Goal: Task Accomplishment & Management: Manage account settings

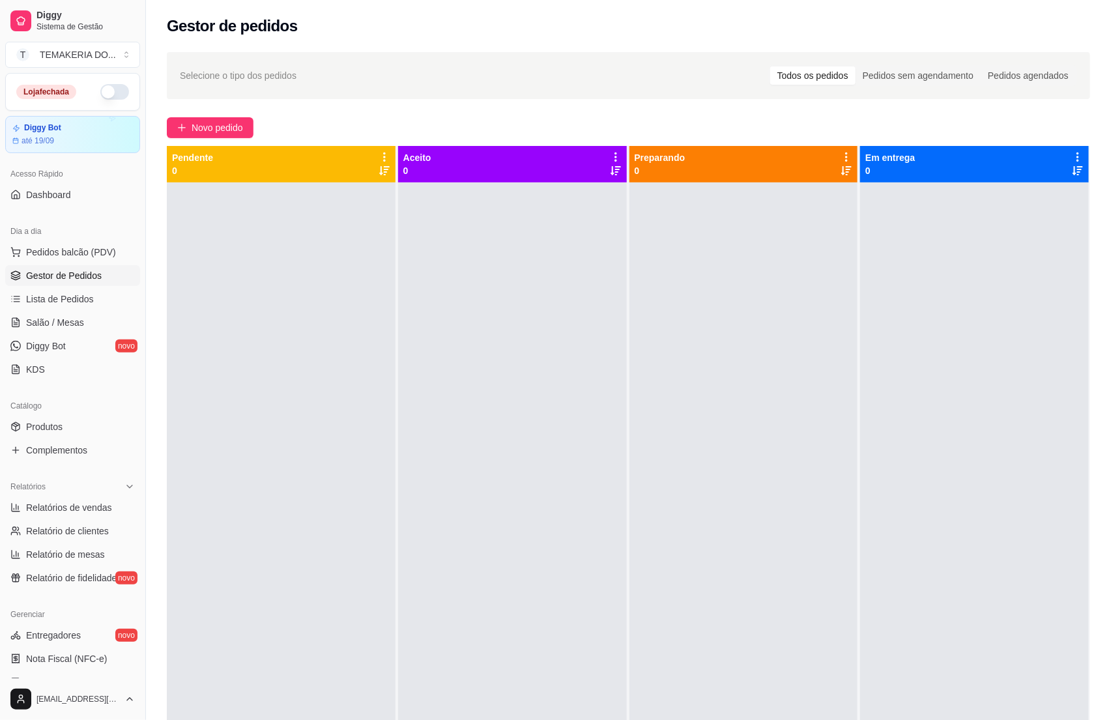
scroll to position [36, 0]
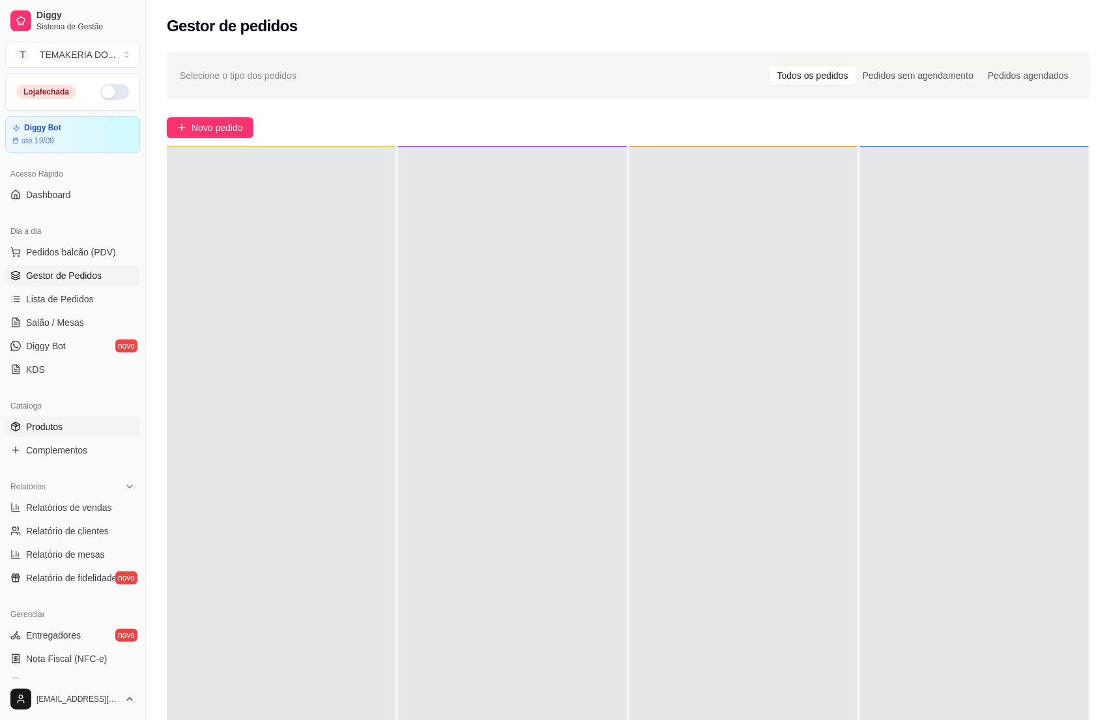
click at [51, 423] on span "Produtos" at bounding box center [44, 426] width 36 height 13
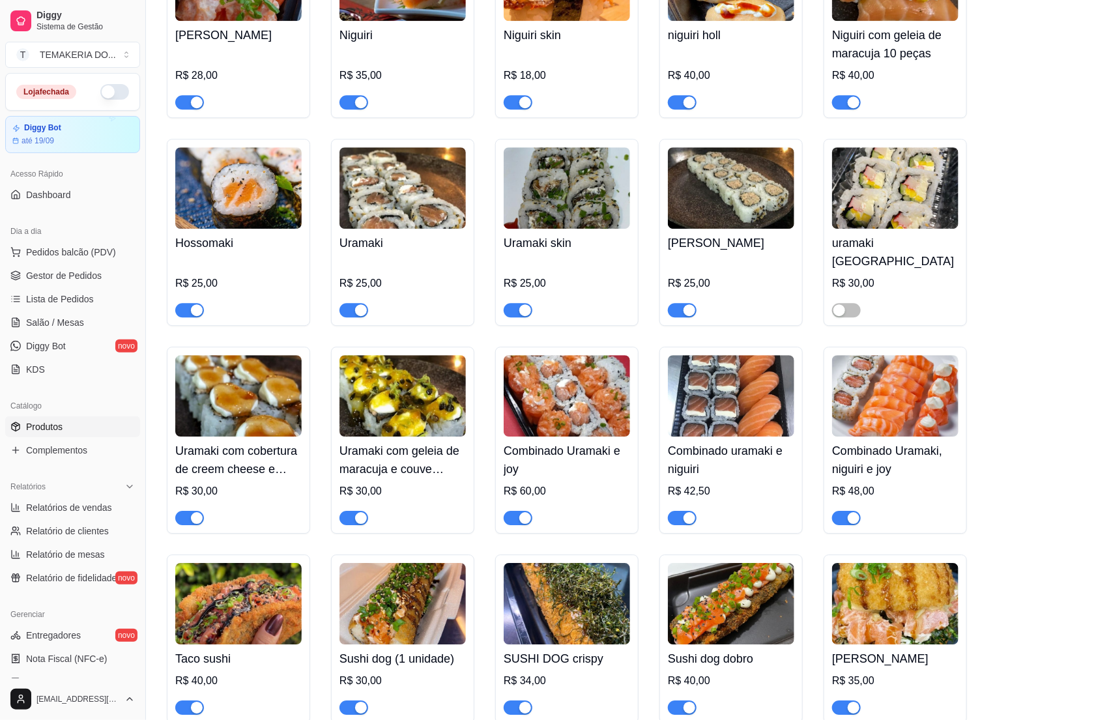
scroll to position [1661, 0]
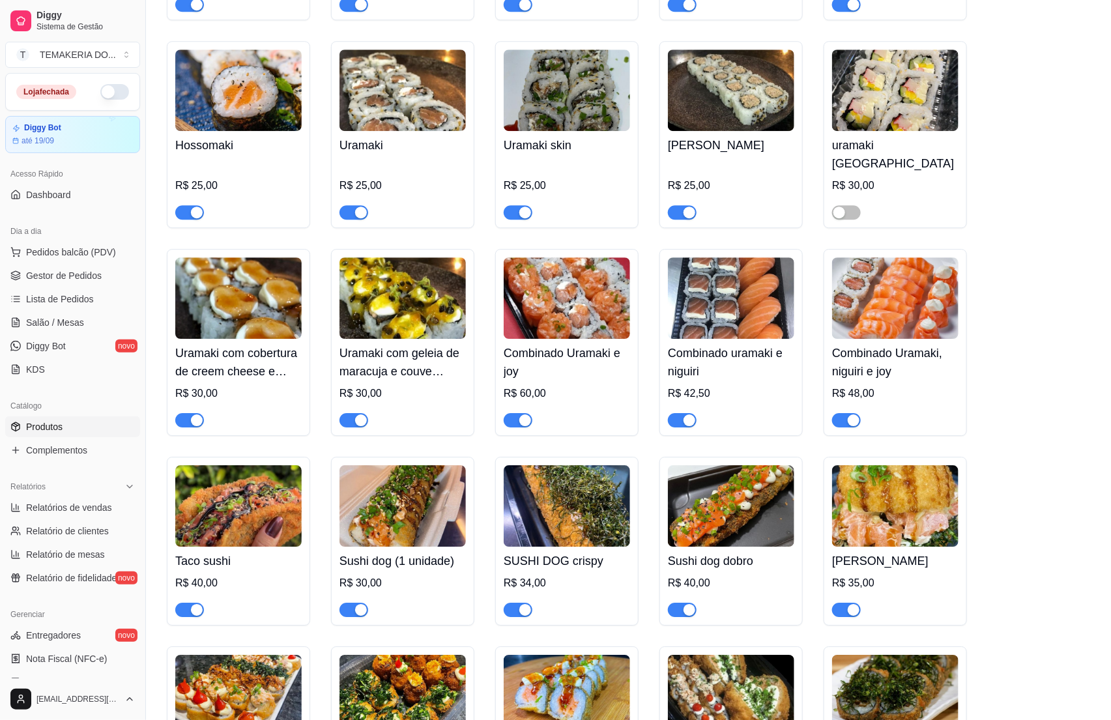
click at [543, 315] on img at bounding box center [567, 297] width 126 height 81
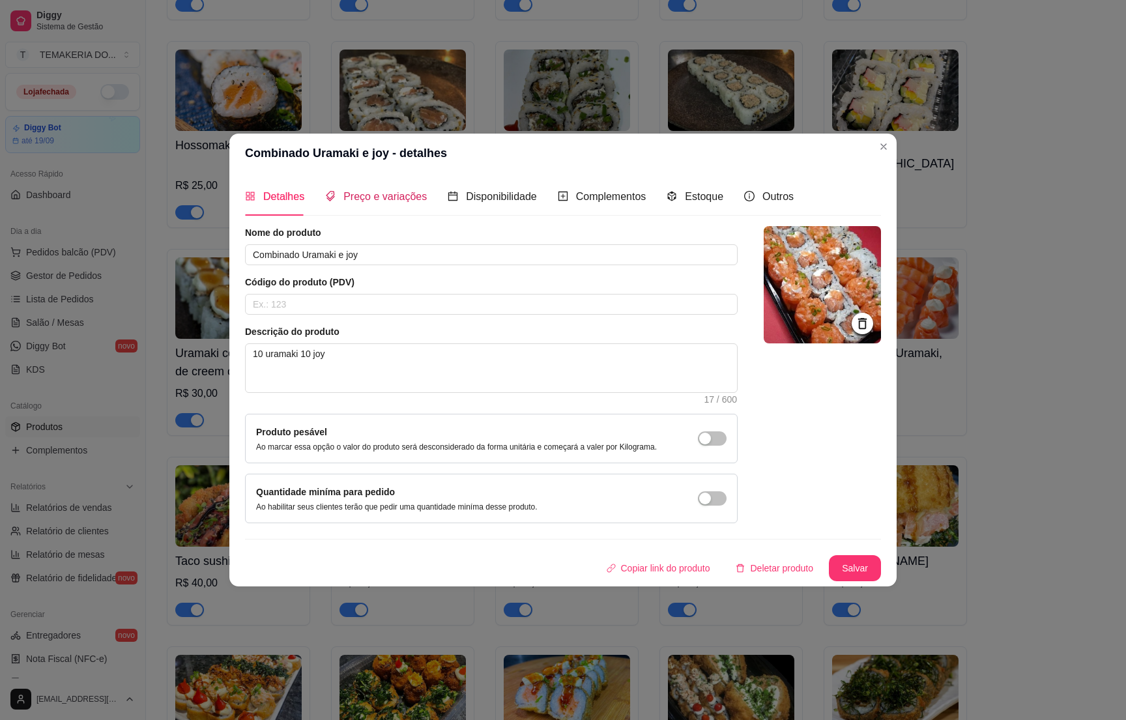
click at [401, 191] on span "Preço e variações" at bounding box center [384, 196] width 83 height 11
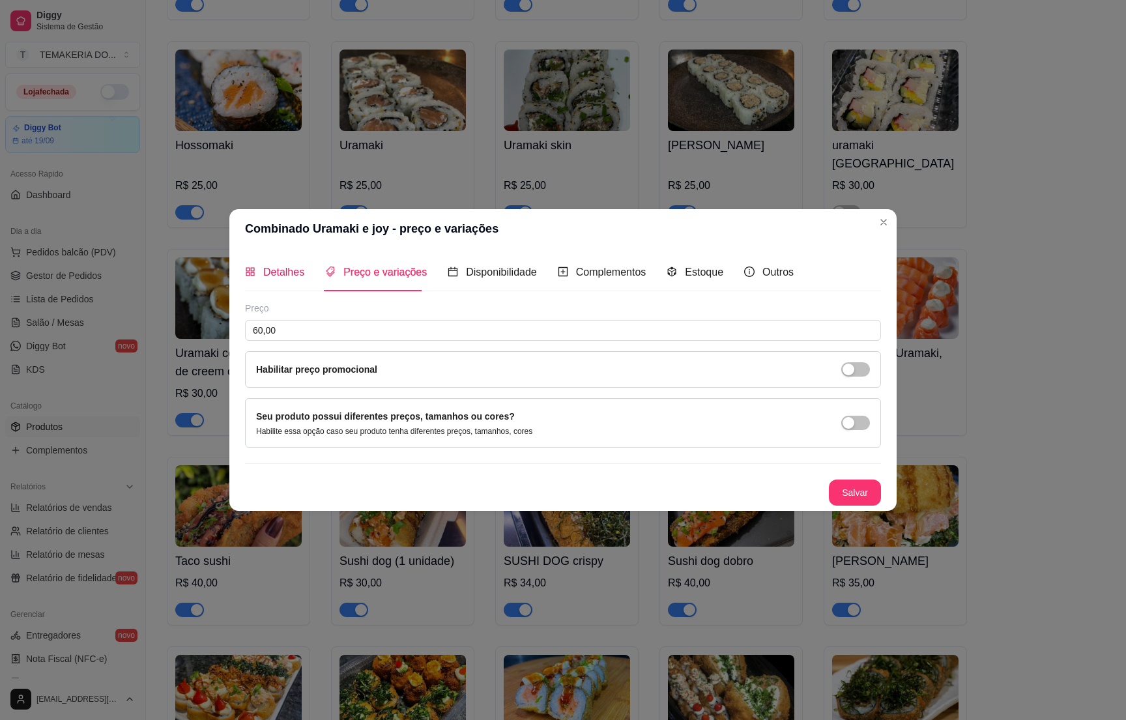
click at [272, 266] on span "Detalhes" at bounding box center [283, 271] width 41 height 11
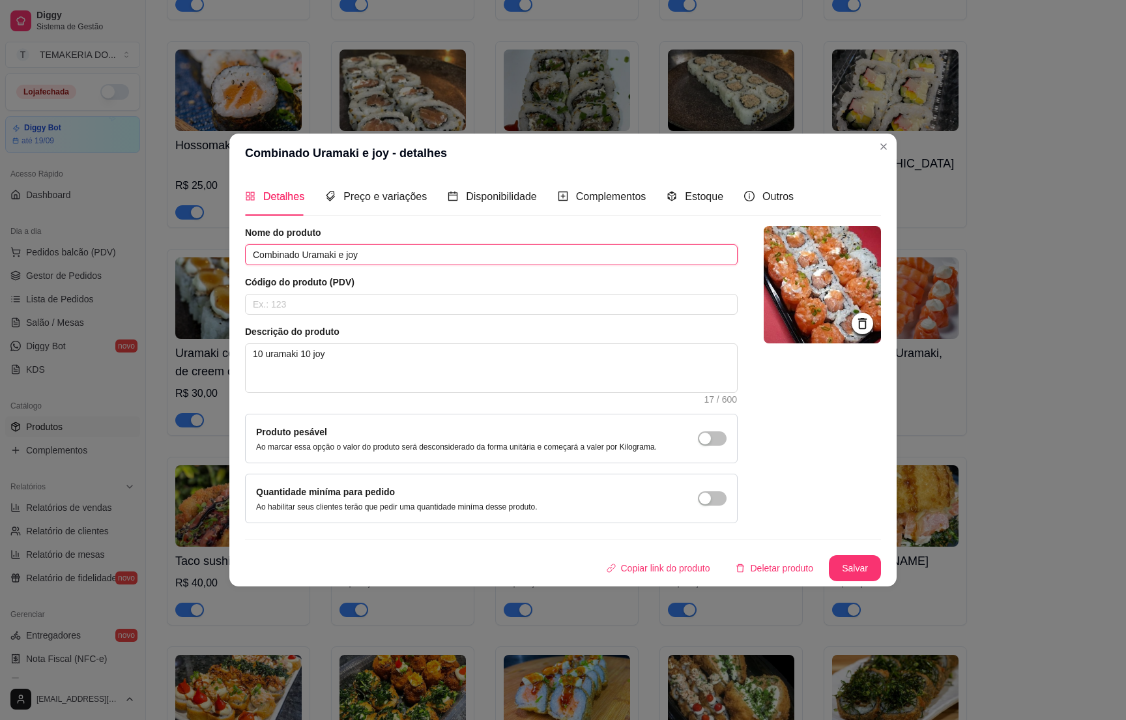
click at [272, 264] on input "Combinado Uramaki e joy" at bounding box center [491, 254] width 493 height 21
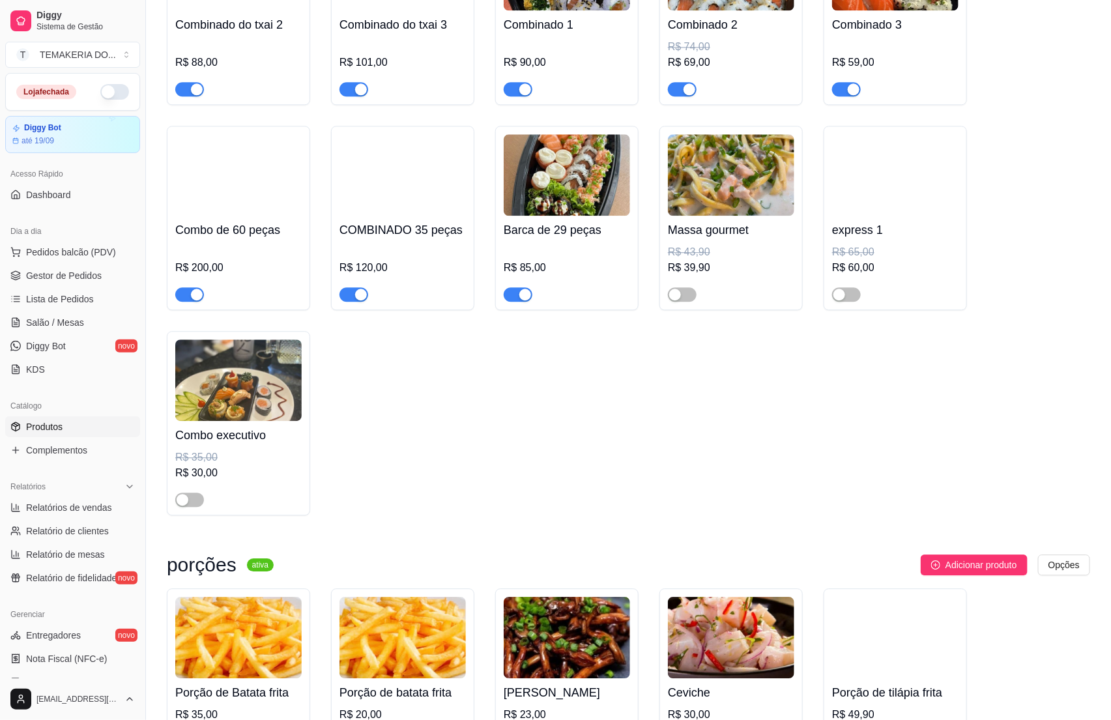
scroll to position [3518, 0]
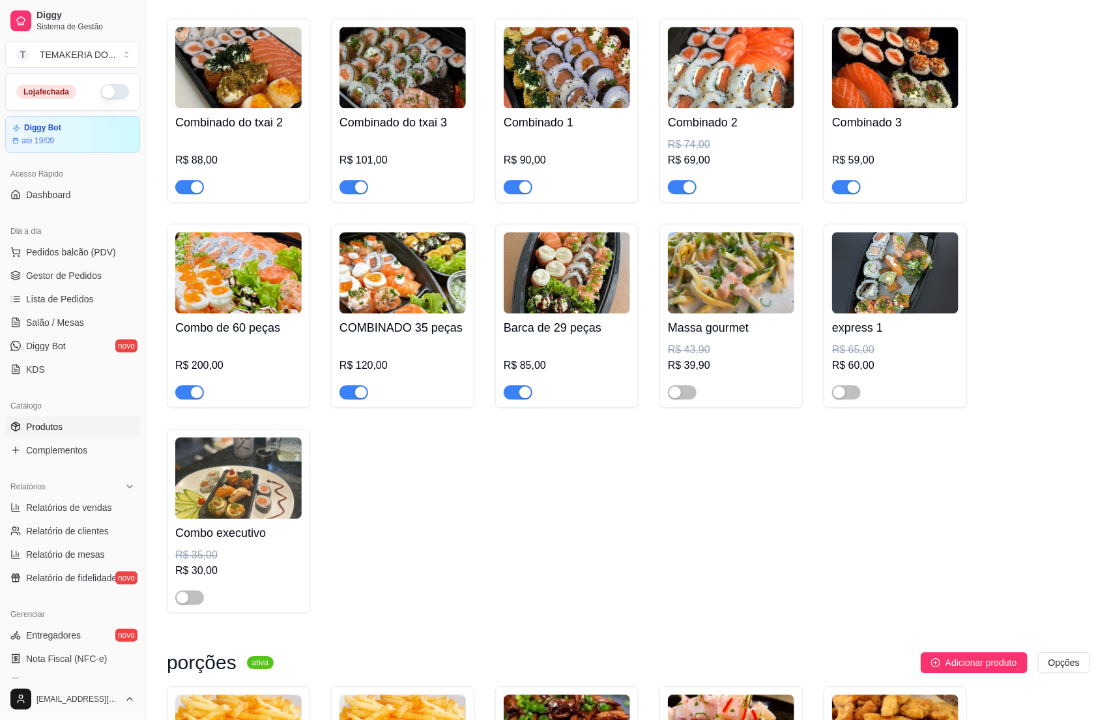
click at [225, 493] on img at bounding box center [238, 477] width 126 height 81
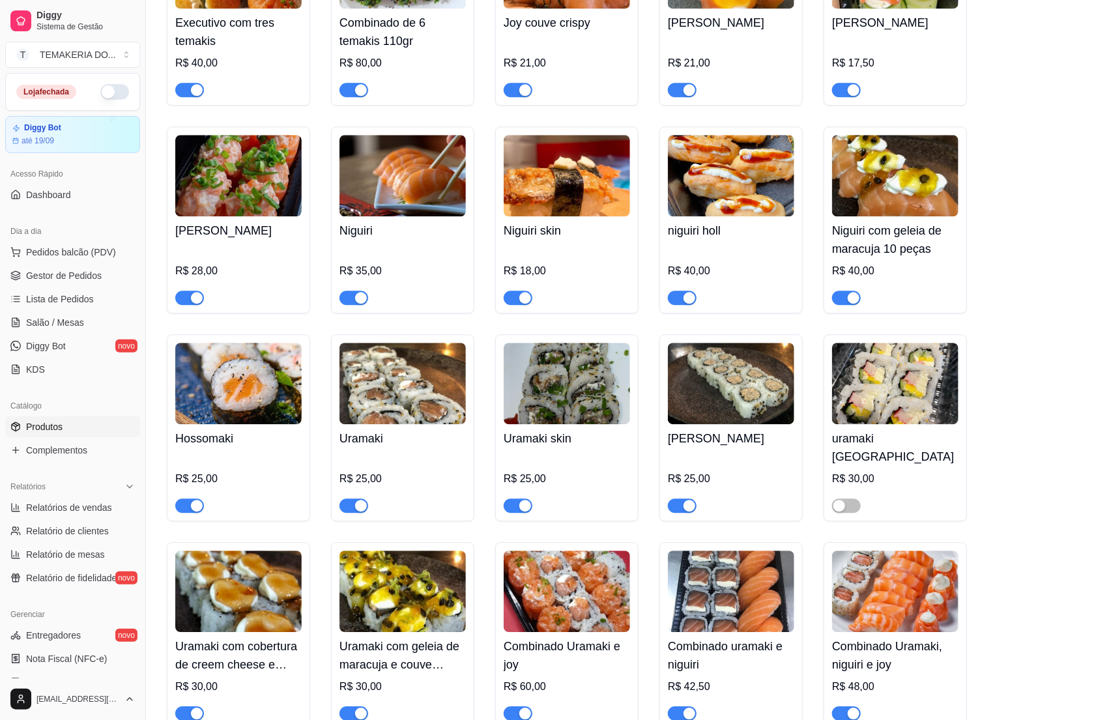
scroll to position [1564, 0]
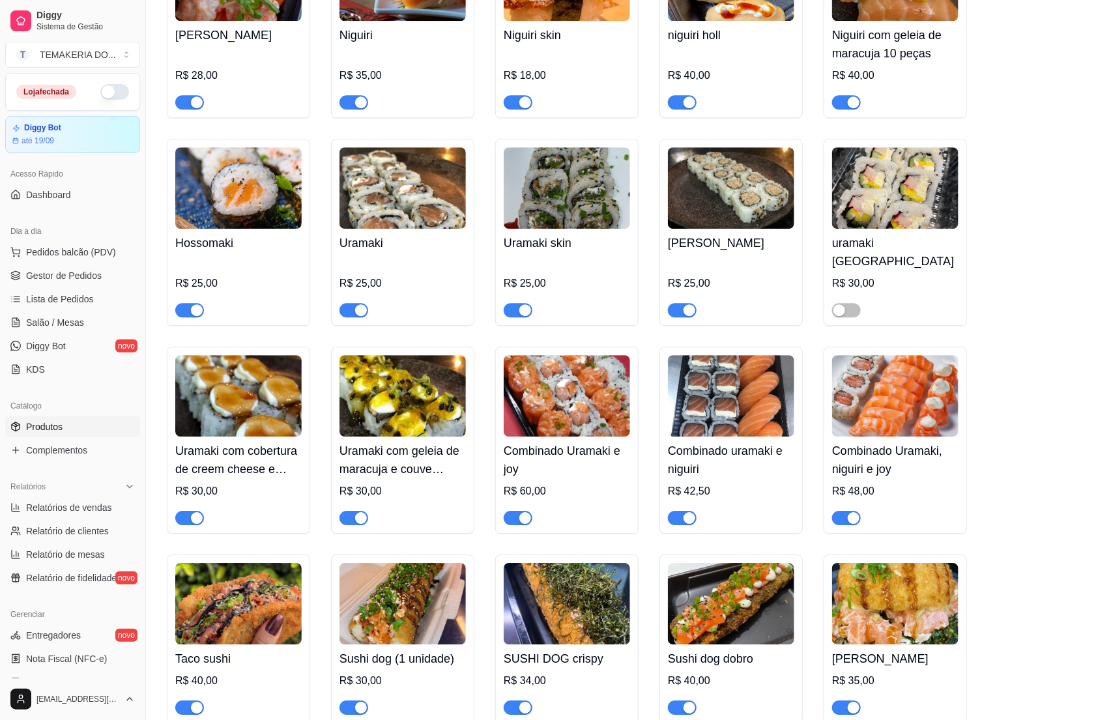
click at [225, 405] on img at bounding box center [238, 395] width 126 height 81
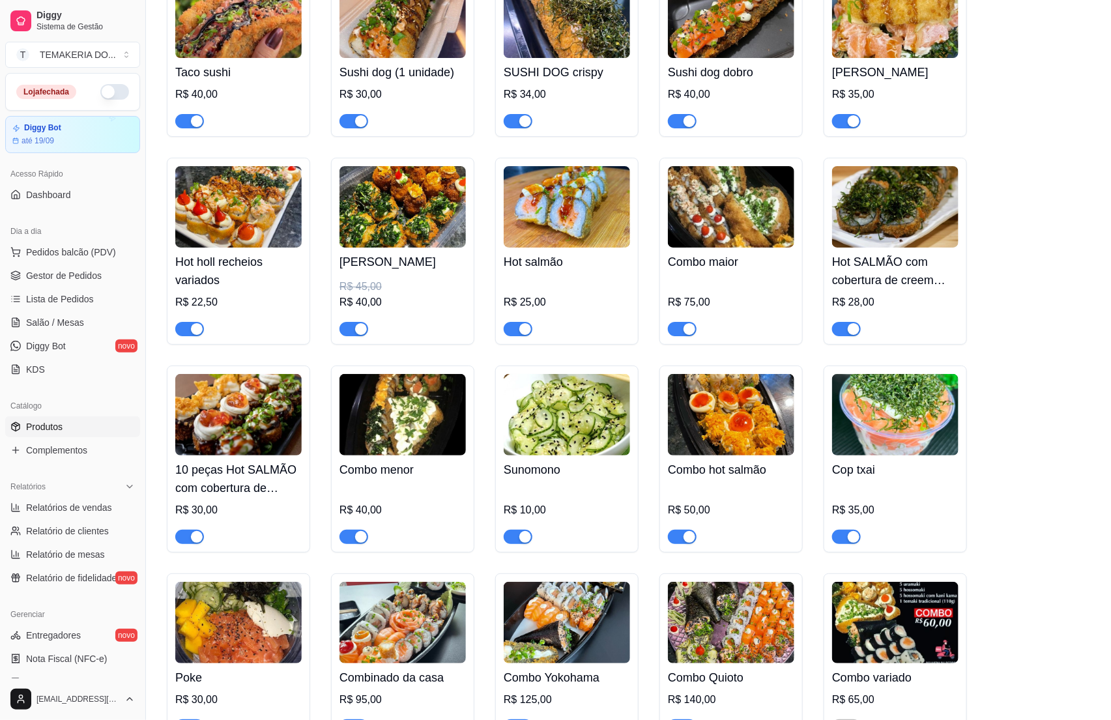
scroll to position [2541, 0]
